Goal: Information Seeking & Learning: Find specific fact

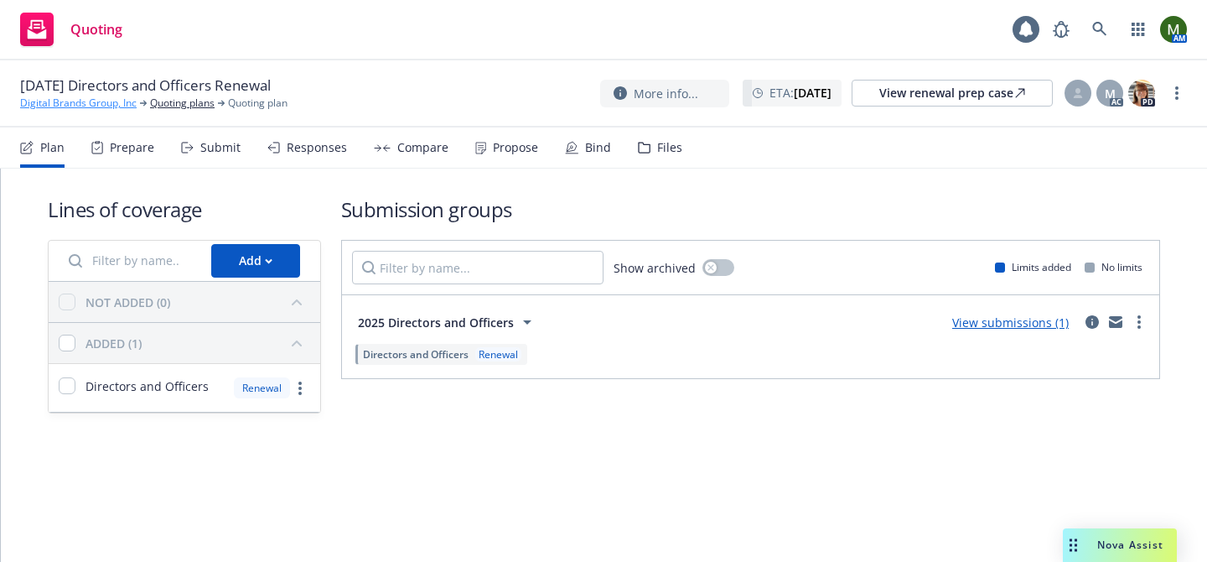
click at [91, 99] on link "Digital Brands Group, Inc" at bounding box center [78, 103] width 116 height 15
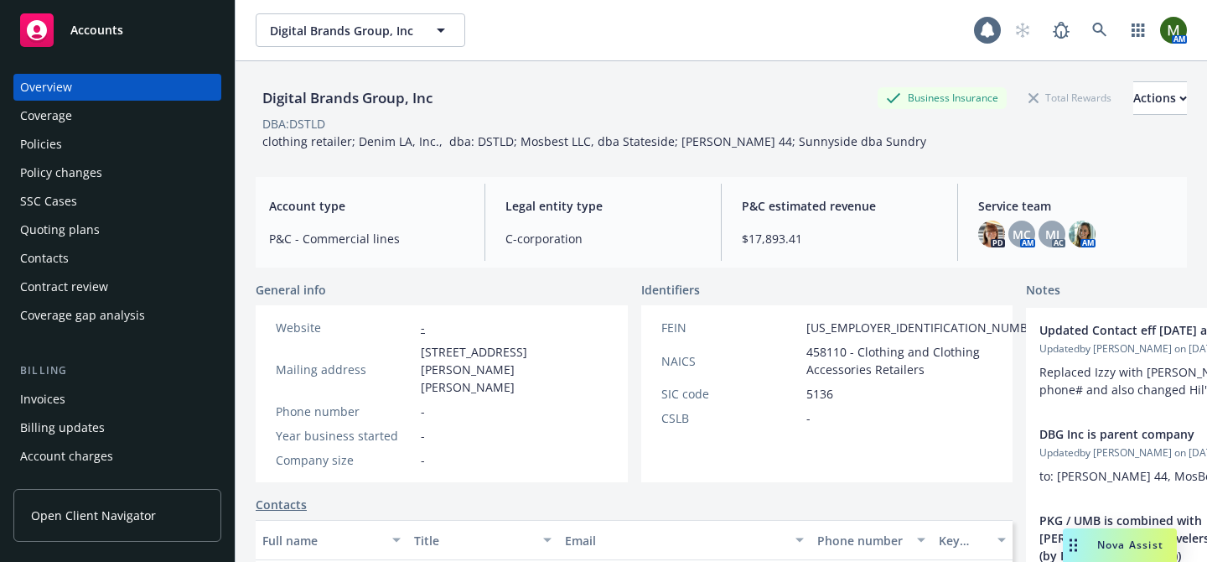
click at [132, 132] on div "Policies" at bounding box center [117, 144] width 194 height 27
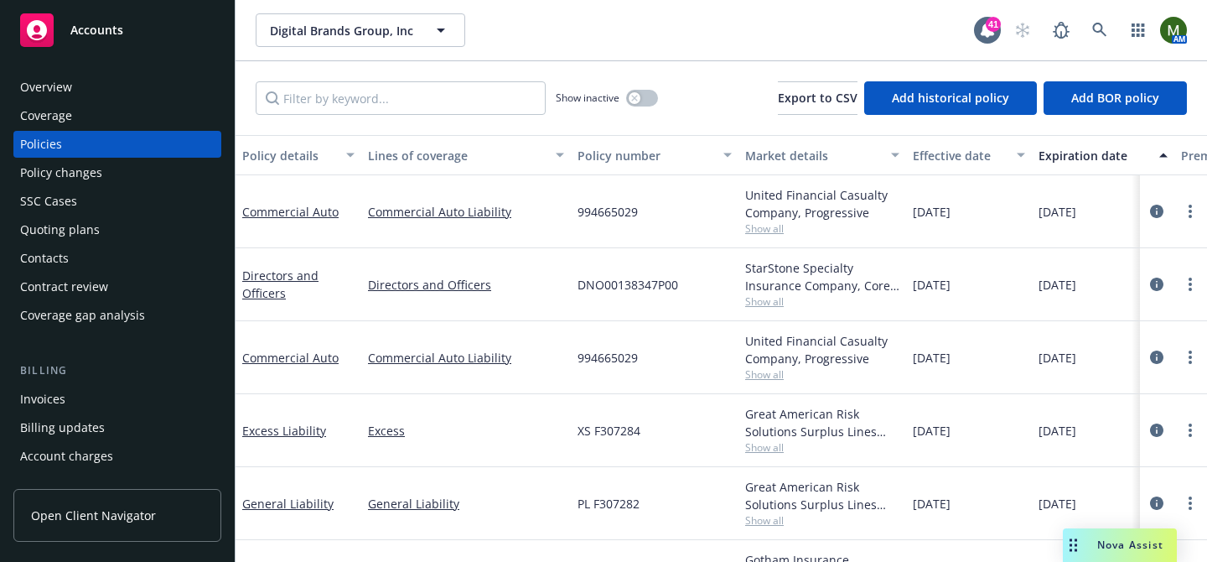
click at [103, 86] on div "Overview" at bounding box center [117, 87] width 194 height 27
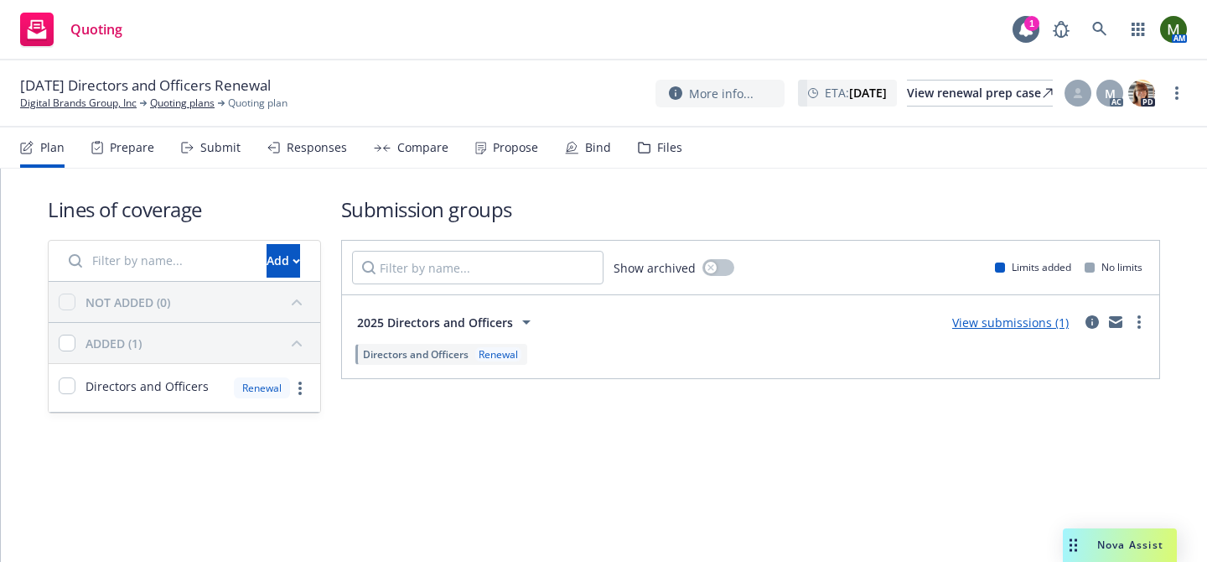
click at [139, 155] on div "Prepare" at bounding box center [122, 147] width 63 height 40
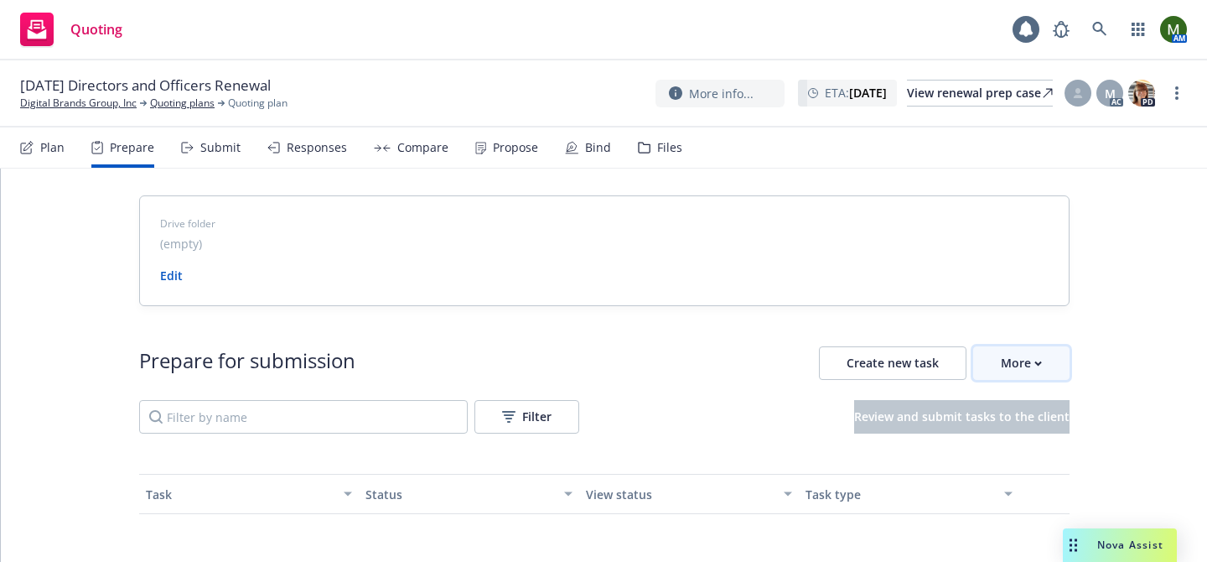
click at [1050, 370] on button "More" at bounding box center [1021, 363] width 96 height 34
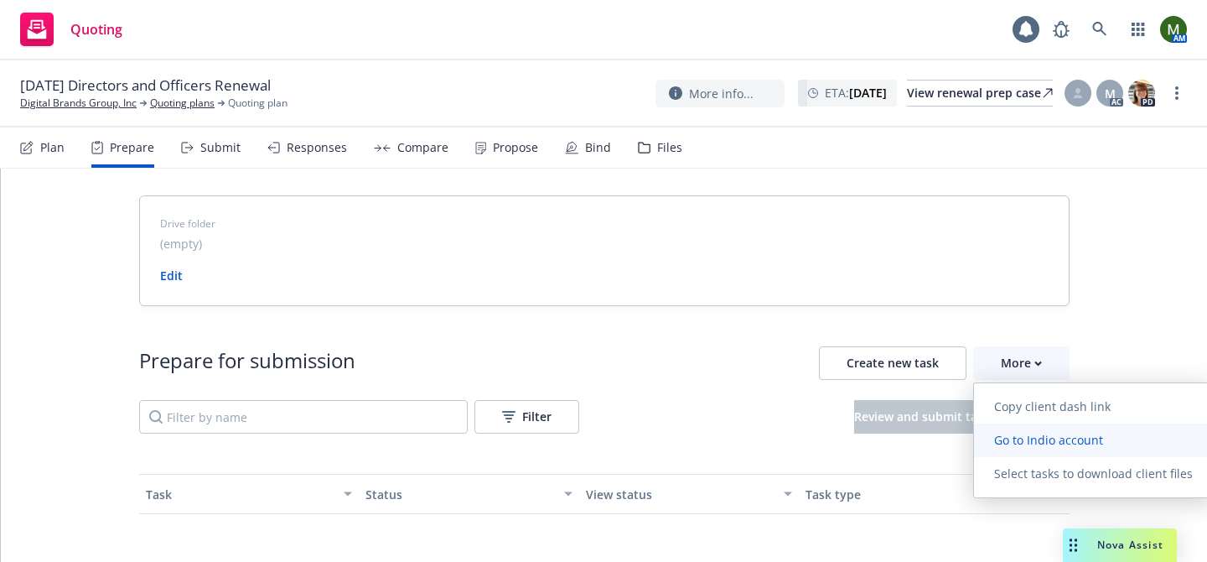
click at [1035, 428] on link "Go to Indio account" at bounding box center [1093, 440] width 239 height 34
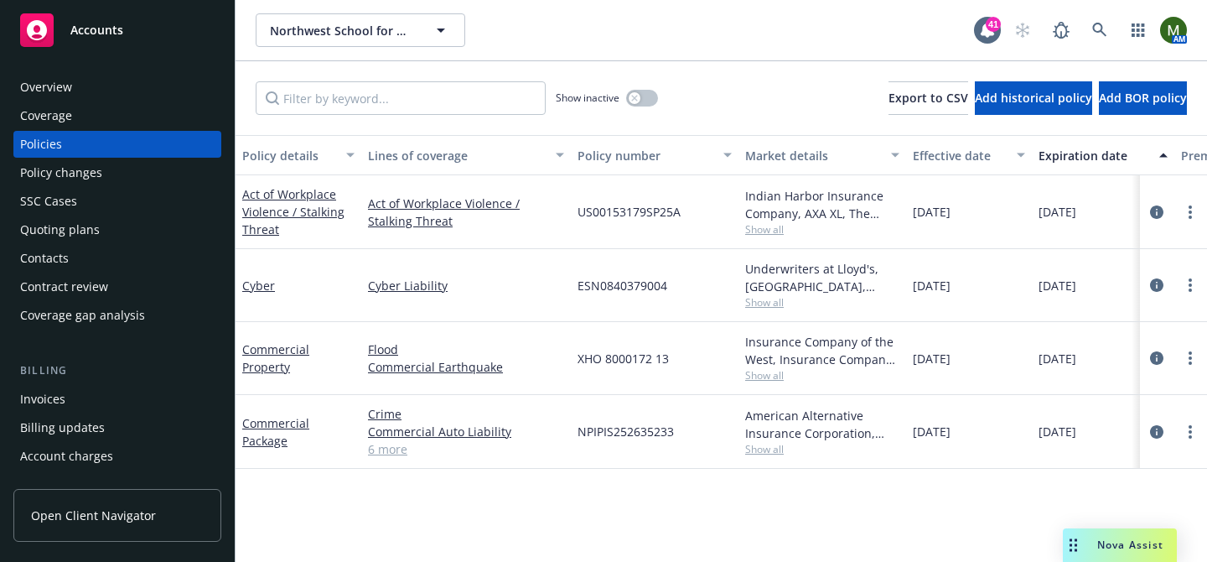
click at [129, 77] on div "Overview" at bounding box center [117, 87] width 194 height 27
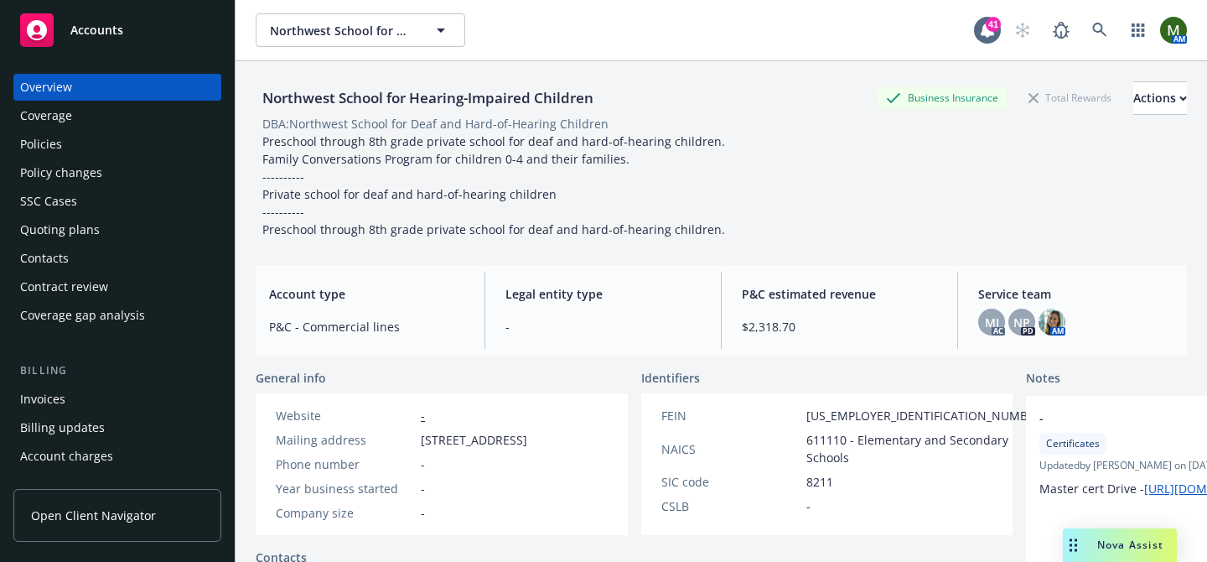
click at [88, 246] on div "Contacts" at bounding box center [117, 258] width 194 height 27
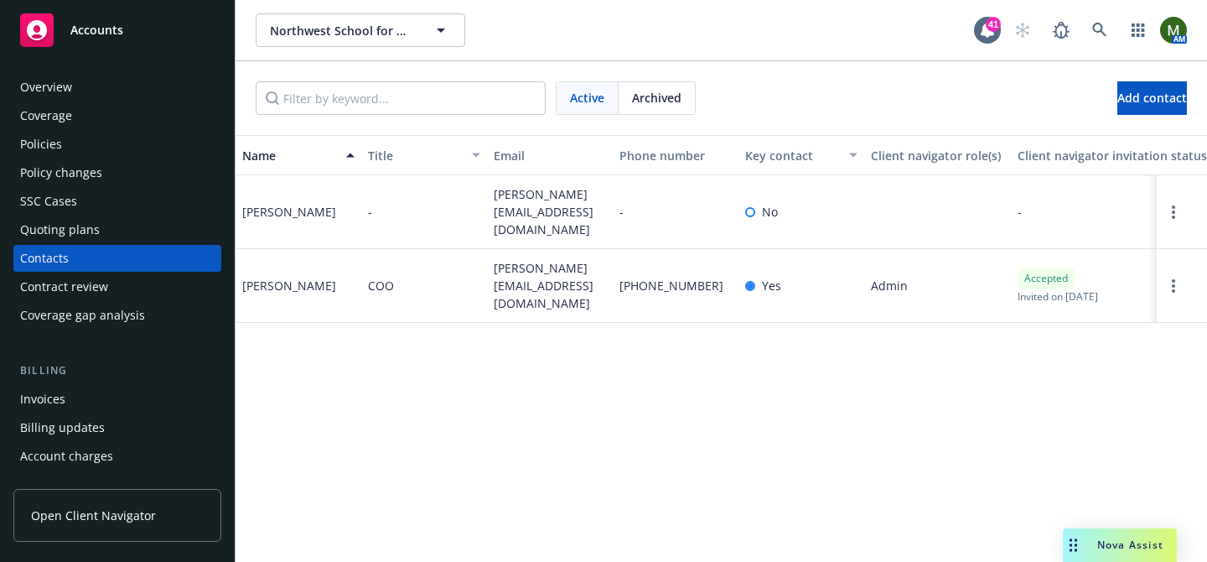
click at [50, 147] on div "Policies" at bounding box center [41, 144] width 42 height 27
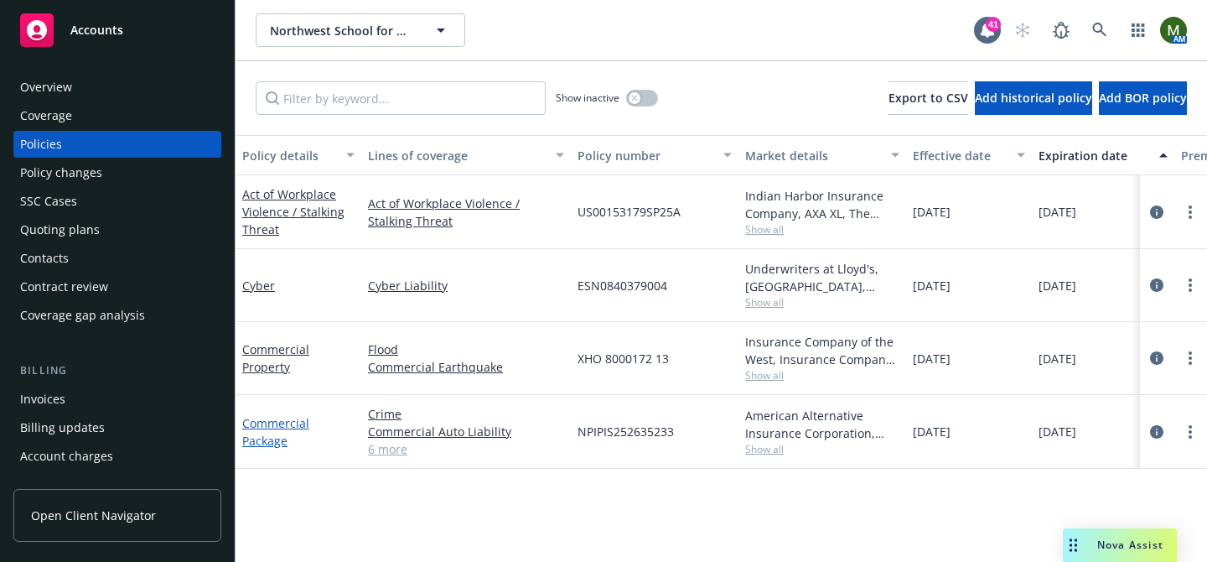
click at [277, 424] on link "Commercial Package" at bounding box center [275, 432] width 67 height 34
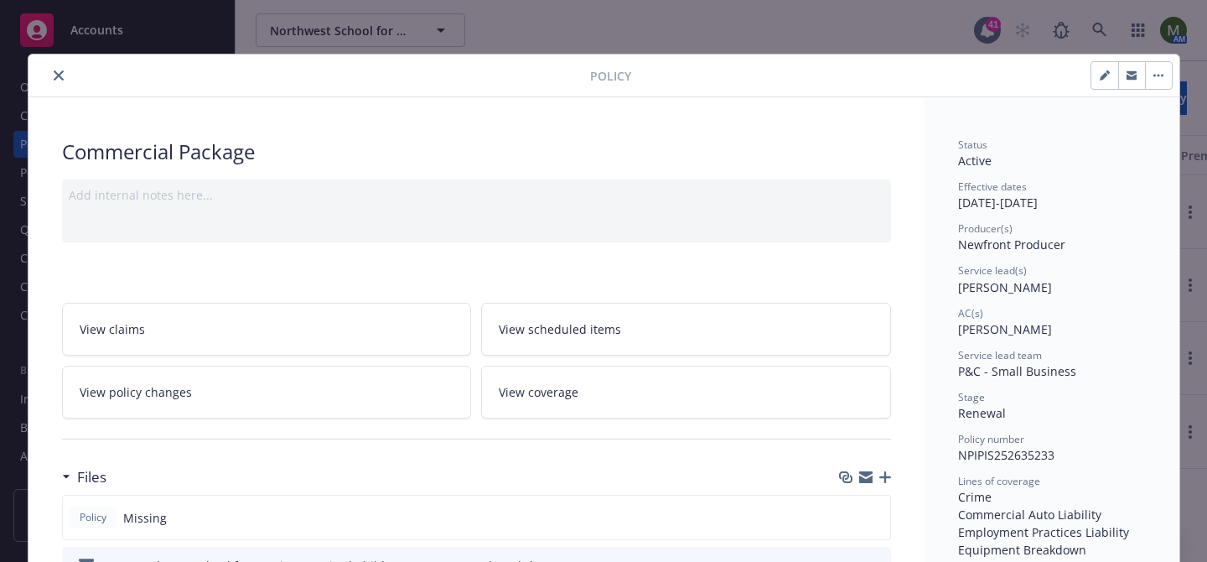
click at [862, 477] on icon "button" at bounding box center [865, 479] width 13 height 8
click at [987, 455] on span "NPIPIS252635233" at bounding box center [1006, 455] width 96 height 16
copy span "NPIPIS252635233"
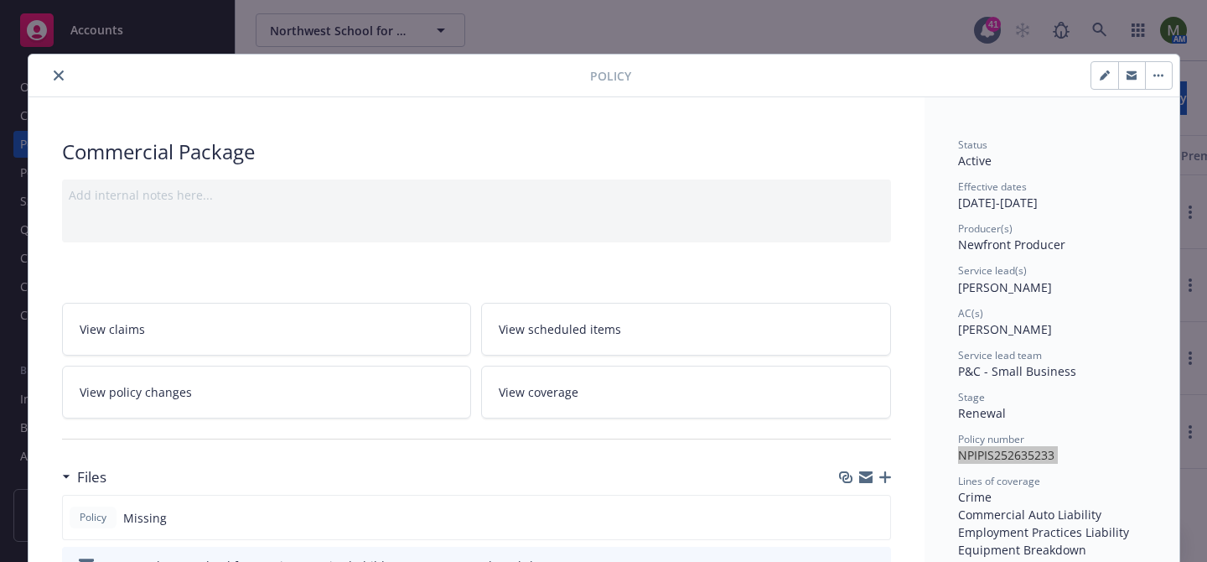
click at [59, 77] on icon "close" at bounding box center [59, 75] width 10 height 10
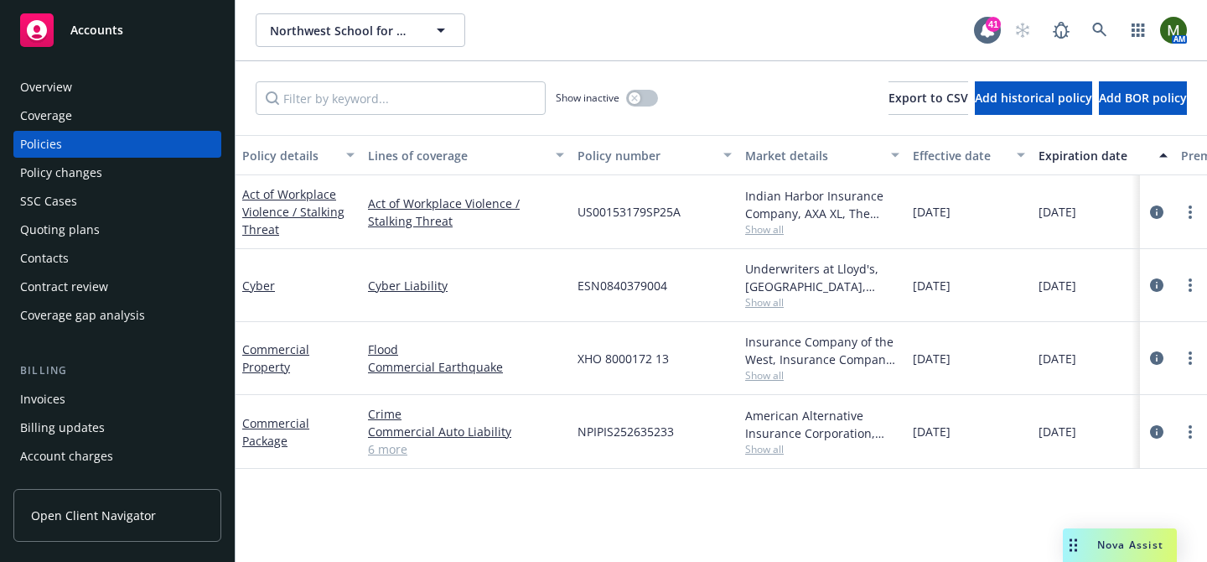
click at [68, 260] on div "Contacts" at bounding box center [117, 258] width 194 height 27
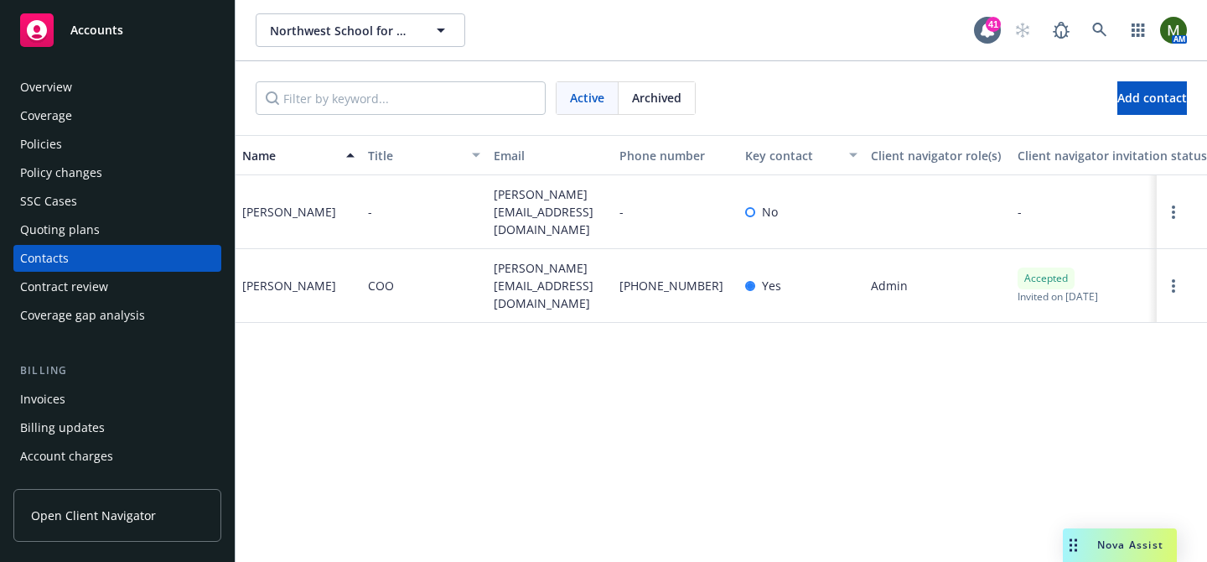
click at [512, 198] on span "amy@risingsunaccounting.com" at bounding box center [550, 211] width 112 height 53
copy span "amy@risingsunaccounting.com"
click at [532, 273] on span "s.reyerson@northwestschool.com" at bounding box center [550, 285] width 112 height 53
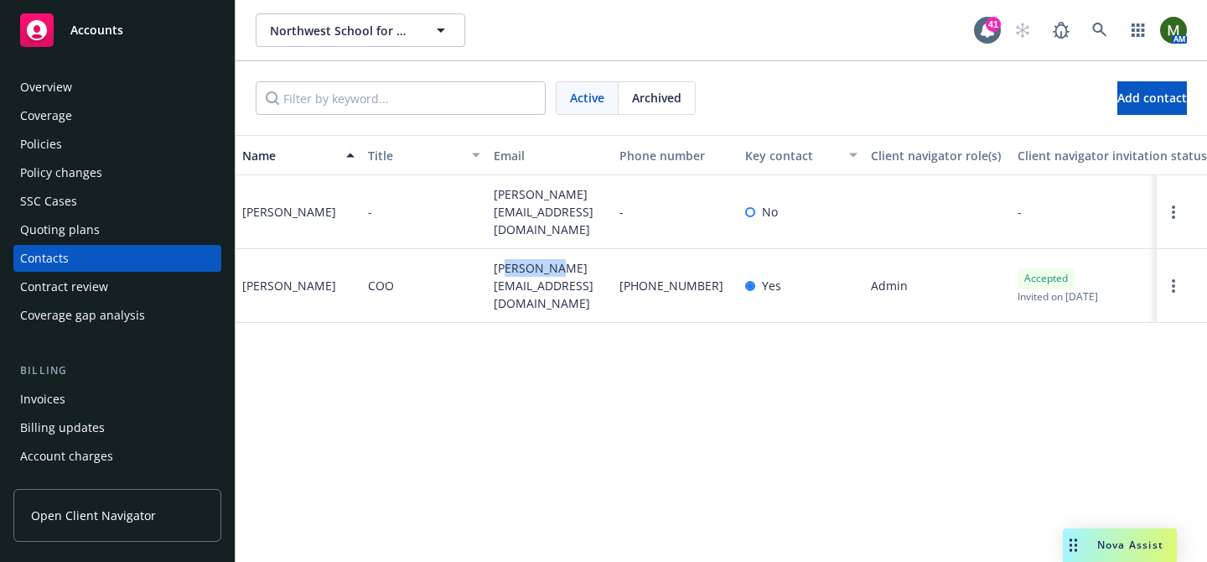
click at [532, 273] on span "s.reyerson@northwestschool.com" at bounding box center [550, 285] width 112 height 53
copy span "s.reyerson@northwestschool.com"
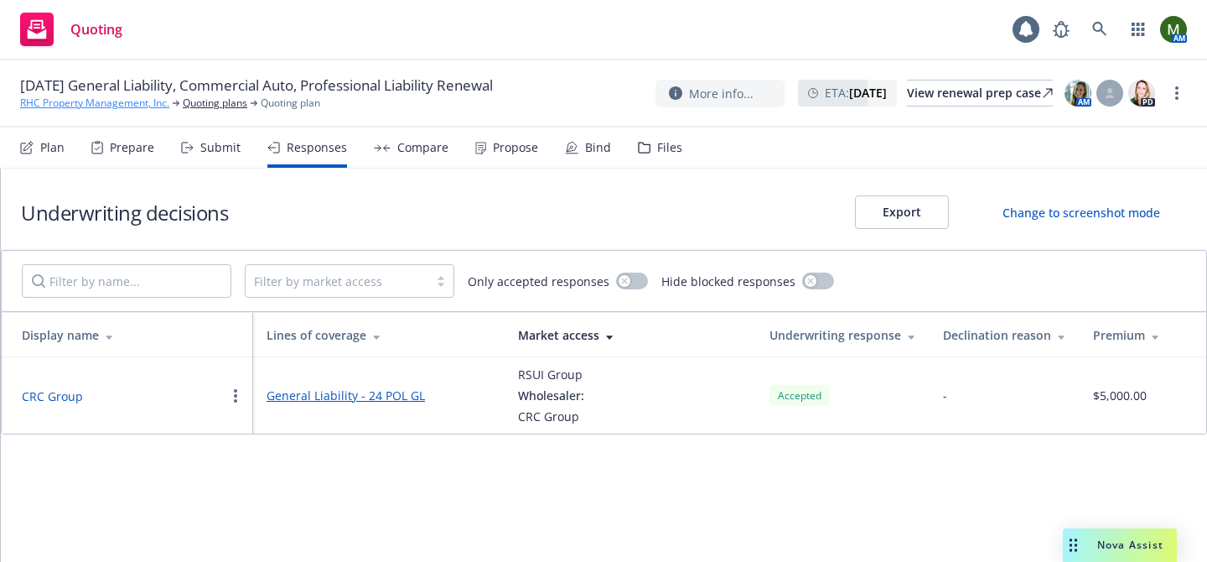
click at [119, 103] on link "RHC Property Management, Inc." at bounding box center [94, 103] width 149 height 15
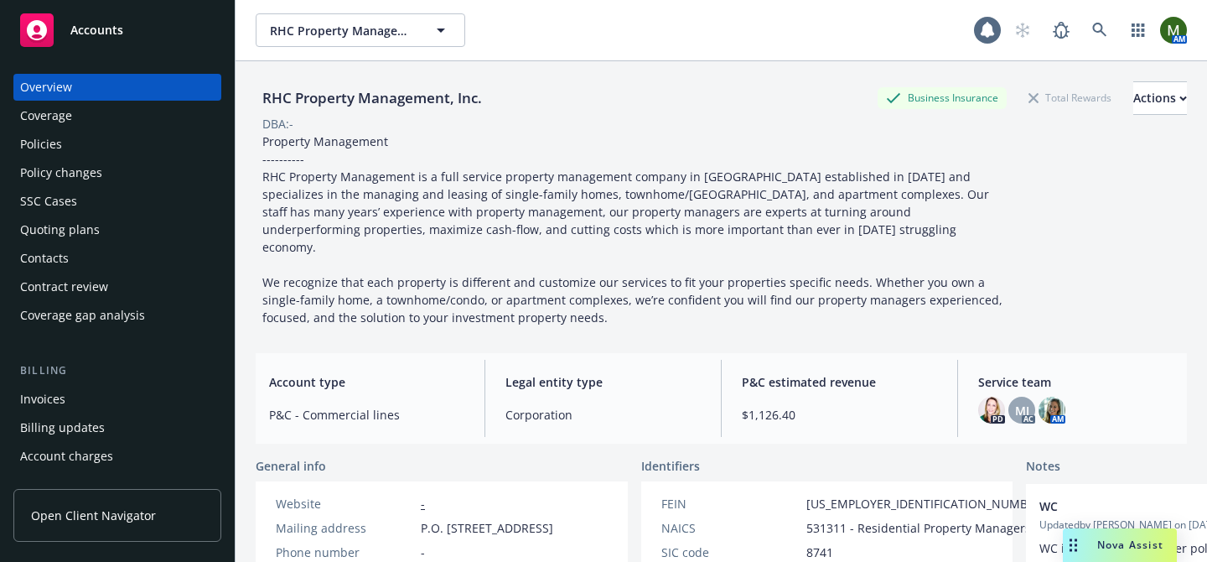
click at [103, 135] on div "Policies" at bounding box center [117, 144] width 194 height 27
